Goal: Information Seeking & Learning: Learn about a topic

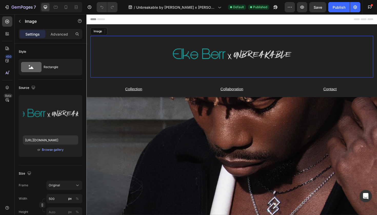
click at [261, 49] on img at bounding box center [240, 59] width 128 height 44
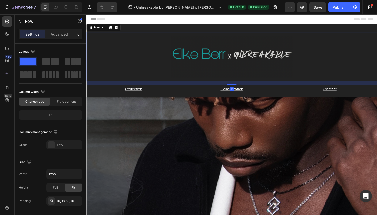
click at [316, 85] on div "Image Row 16" at bounding box center [239, 59] width 307 height 52
click at [305, 99] on div "Image Row 16 Collection Text Block Collaboration Text Block Contact Text Block …" at bounding box center [239, 157] width 307 height 248
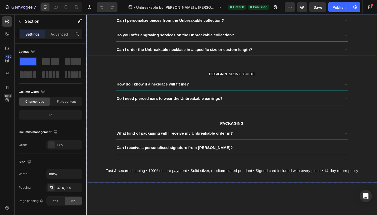
scroll to position [1525, 0]
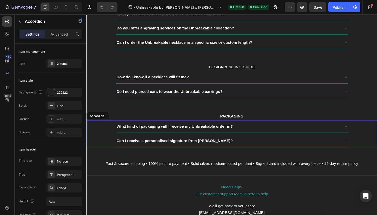
click at [200, 131] on strong "What kind of packaging will I receive my Unbreakable order in?" at bounding box center [179, 133] width 123 height 4
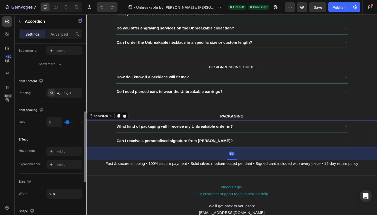
scroll to position [301, 0]
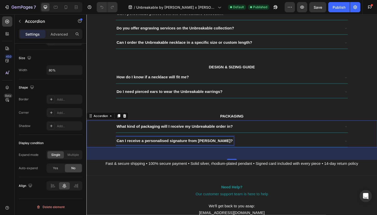
click at [163, 146] on strong "Can I receive a personalised signature from [PERSON_NAME]?" at bounding box center [179, 148] width 123 height 4
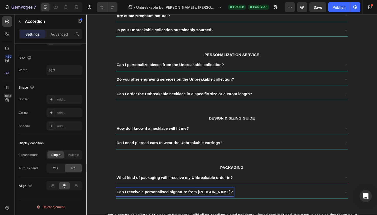
scroll to position [1440, 0]
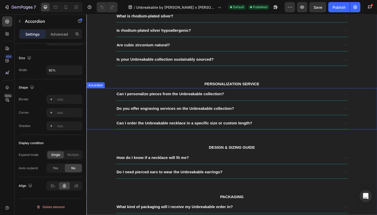
click at [196, 97] on strong "Can I personalize pieces from the Unbreakable collection?" at bounding box center [175, 99] width 114 height 4
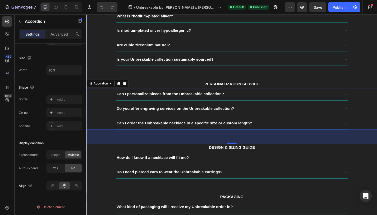
scroll to position [0, 0]
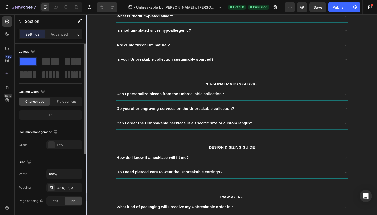
click at [209, 80] on div "FAQ Heading MATERIALS & QUALITY Text Block What is rhodium-plated silver? Is rh…" at bounding box center [239, 117] width 307 height 289
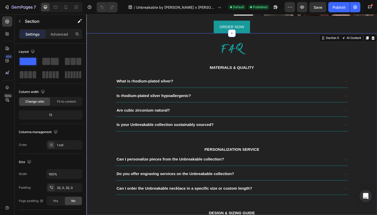
scroll to position [1364, 0]
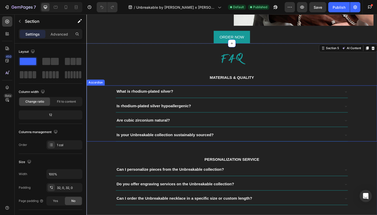
click at [172, 94] on strong "What is rhodium-plated silver?" at bounding box center [148, 96] width 60 height 4
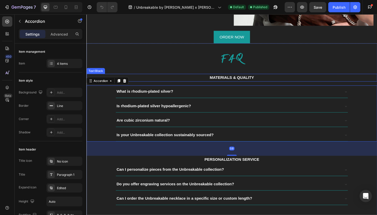
click at [235, 77] on div "MATERIALS & QUALITY" at bounding box center [239, 81] width 307 height 8
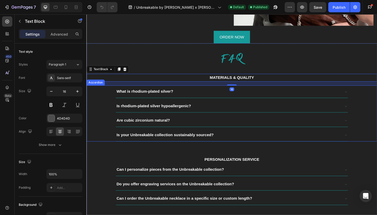
click at [162, 94] on strong "What is rhodium-plated silver?" at bounding box center [148, 96] width 60 height 4
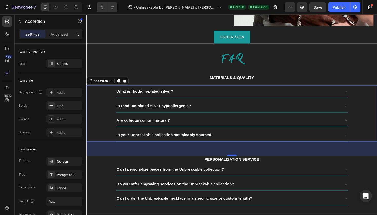
click at [161, 94] on strong "What is rhodium-plated silver?" at bounding box center [148, 96] width 60 height 4
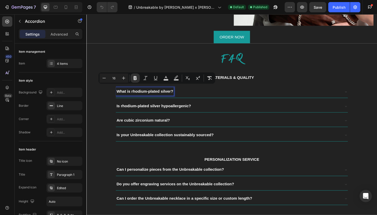
click at [161, 94] on strong "What is rhodium-plated silver?" at bounding box center [148, 96] width 60 height 4
click at [172, 94] on strong "What is rhodium-plated silver?" at bounding box center [148, 96] width 60 height 4
click at [150, 94] on strong "What is rhodium-plated silver?" at bounding box center [148, 96] width 60 height 4
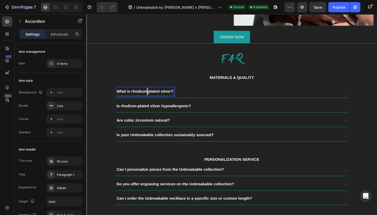
click at [150, 94] on strong "What is rhodium-plated silver?" at bounding box center [148, 96] width 60 height 4
click at [185, 100] on div "What is rhodium-plated silver? Is rhodium-plated silver hypoallergenic? Are cub…" at bounding box center [239, 119] width 307 height 59
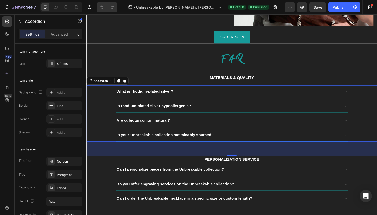
click at [182, 109] on strong "Is rhodium-plated silver hypoallergenic?" at bounding box center [157, 111] width 79 height 4
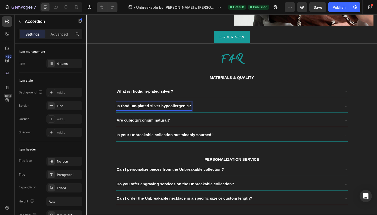
click at [169, 124] on strong "Are cubic zirconium natural?" at bounding box center [146, 126] width 56 height 4
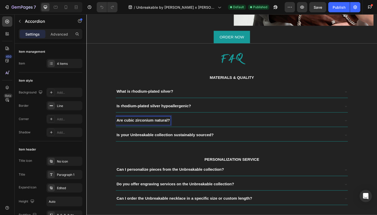
click at [169, 124] on strong "Are cubic zirconium natural?" at bounding box center [146, 126] width 56 height 4
click at [165, 140] on strong "Is your Unbreakable collection sustainably sourced?" at bounding box center [169, 142] width 103 height 4
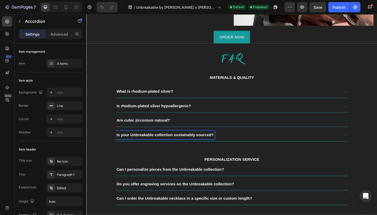
click at [165, 140] on strong "Is your Unbreakable collection sustainably sourced?" at bounding box center [169, 142] width 103 height 4
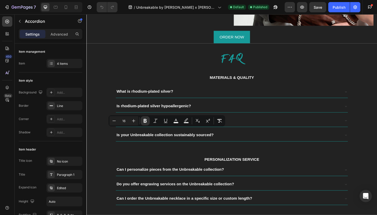
click at [239, 140] on div "Is your Unbreakable collection sustainably sourced?" at bounding box center [235, 142] width 237 height 9
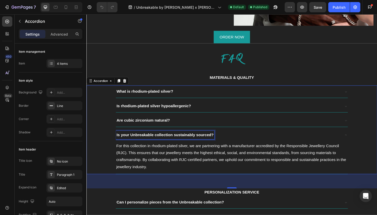
click at [193, 140] on strong "Is your Unbreakable collection sustainably sourced?" at bounding box center [169, 142] width 103 height 4
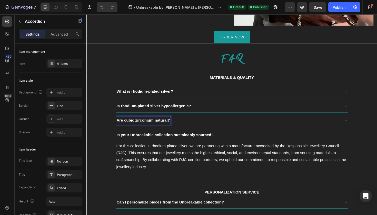
click at [163, 124] on strong "Are cubic zirconium natural?" at bounding box center [146, 126] width 56 height 4
click at [186, 126] on div "Are cubic zirconium natural?" at bounding box center [235, 126] width 237 height 9
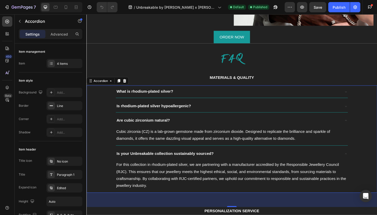
click at [210, 112] on div "Is rhodium-plated silver hypoallergenic?" at bounding box center [235, 111] width 237 height 9
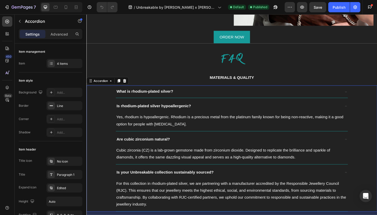
click at [218, 95] on div "What is rhodium-plated silver?" at bounding box center [235, 96] width 237 height 9
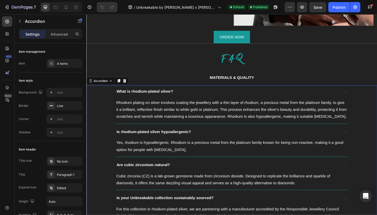
click at [224, 136] on div "Is rhodium-plated silver hypoallergenic?" at bounding box center [235, 138] width 237 height 9
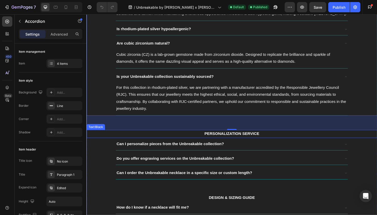
scroll to position [1467, 0]
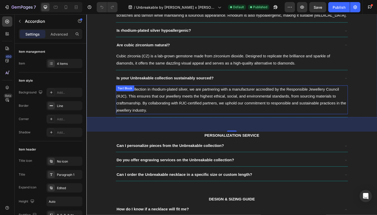
click at [145, 108] on span "For this collection in rhodium-plated silver, we are partnering with a manufact…" at bounding box center [239, 104] width 243 height 26
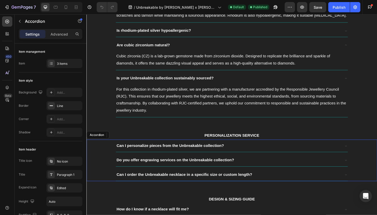
click at [255, 149] on div "Can I personalize pieces from the Unbreakable collection?" at bounding box center [235, 153] width 237 height 9
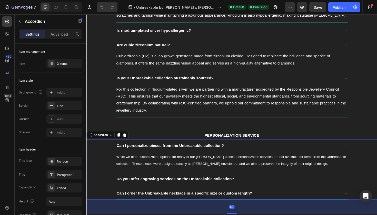
click at [262, 184] on div "Do you offer engraving services on the Unbreakable collection?" at bounding box center [235, 188] width 237 height 9
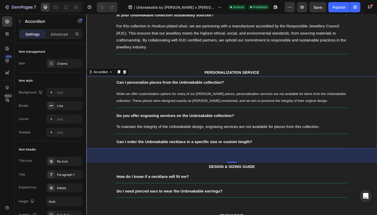
scroll to position [1537, 0]
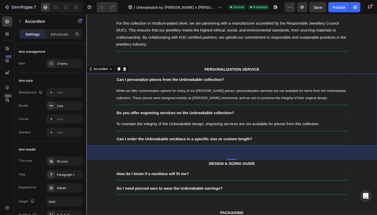
click at [282, 142] on div "Can I order the Unbreakable necklace in a specific size or custom length?" at bounding box center [235, 146] width 237 height 9
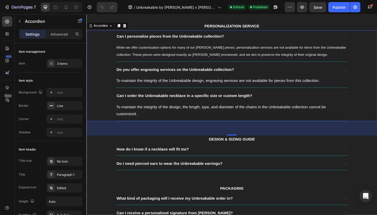
scroll to position [1593, 0]
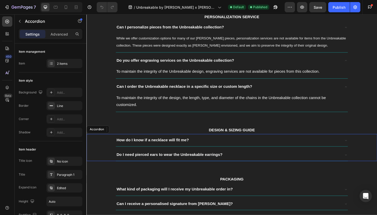
click at [282, 143] on div "How do I know if a necklace will fit me?" at bounding box center [235, 147] width 237 height 9
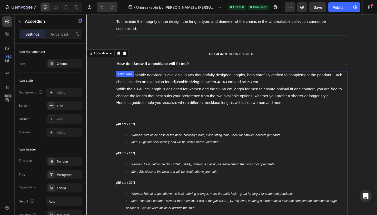
scroll to position [1703, 0]
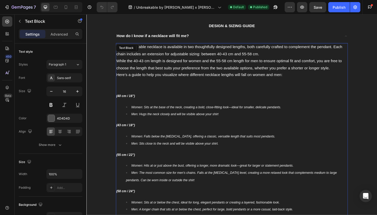
click at [122, 130] on strong "(43 cm / 18")" at bounding box center [128, 132] width 20 height 4
click at [128, 159] on p "(55 cm / 22")" at bounding box center [240, 163] width 244 height 8
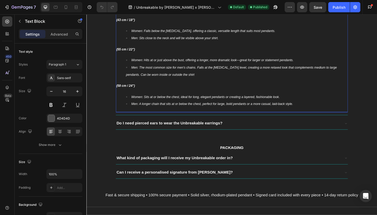
scroll to position [1821, 0]
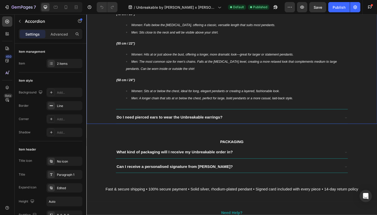
click at [269, 119] on div "Do I need pierced ears to wear the Unbreakable earrings?" at bounding box center [235, 123] width 237 height 9
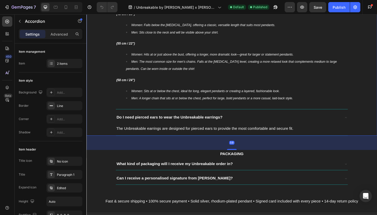
scroll to position [1861, 0]
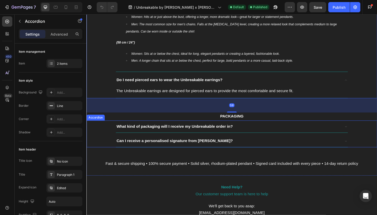
click at [261, 129] on div "What kind of packaging will I receive my Unbreakable order in?" at bounding box center [235, 133] width 237 height 9
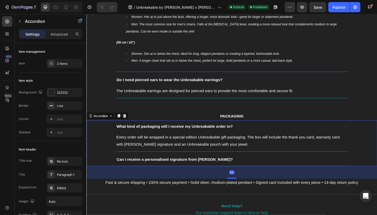
click at [265, 164] on div "Can I receive a personalised signature from [PERSON_NAME]?" at bounding box center [235, 168] width 237 height 9
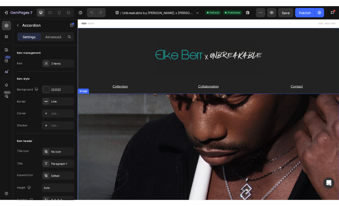
scroll to position [0, 0]
